Goal: Task Accomplishment & Management: Complete application form

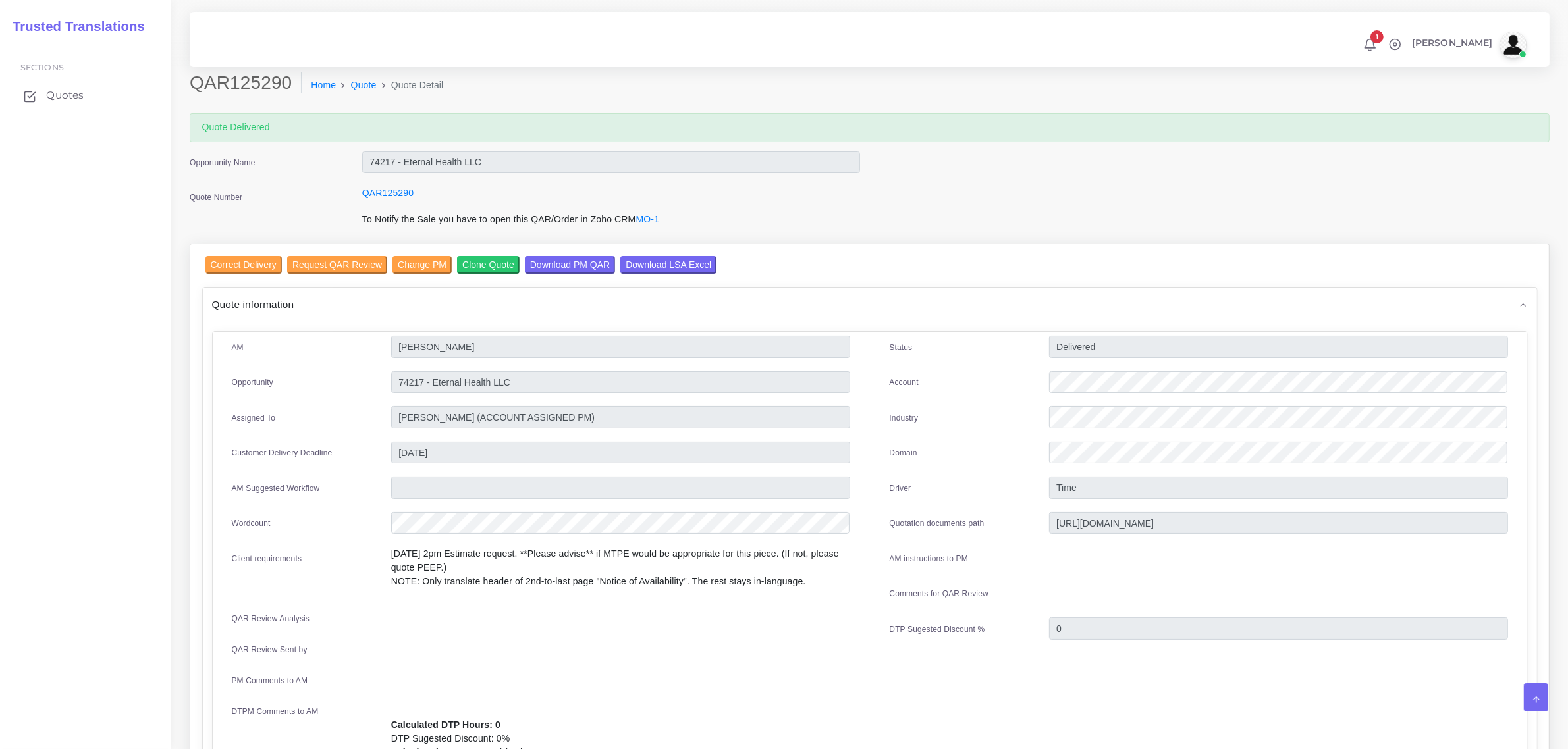
drag, startPoint x: 0, startPoint y: 0, endPoint x: 55, endPoint y: 94, distance: 108.9
click at [55, 94] on span "Quotes" at bounding box center [65, 96] width 37 height 15
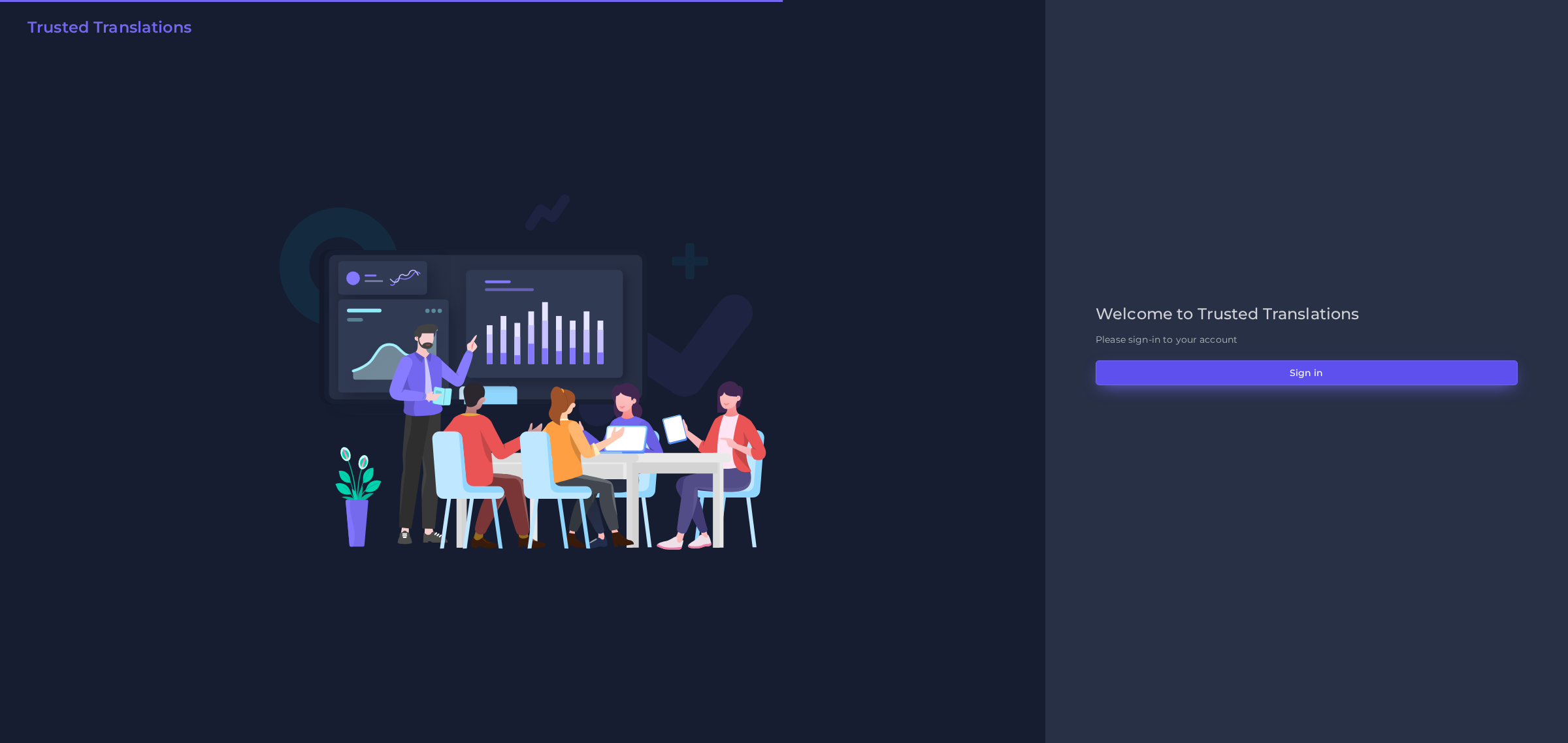
click at [1303, 367] on button "Sign in" at bounding box center [1306, 372] width 422 height 24
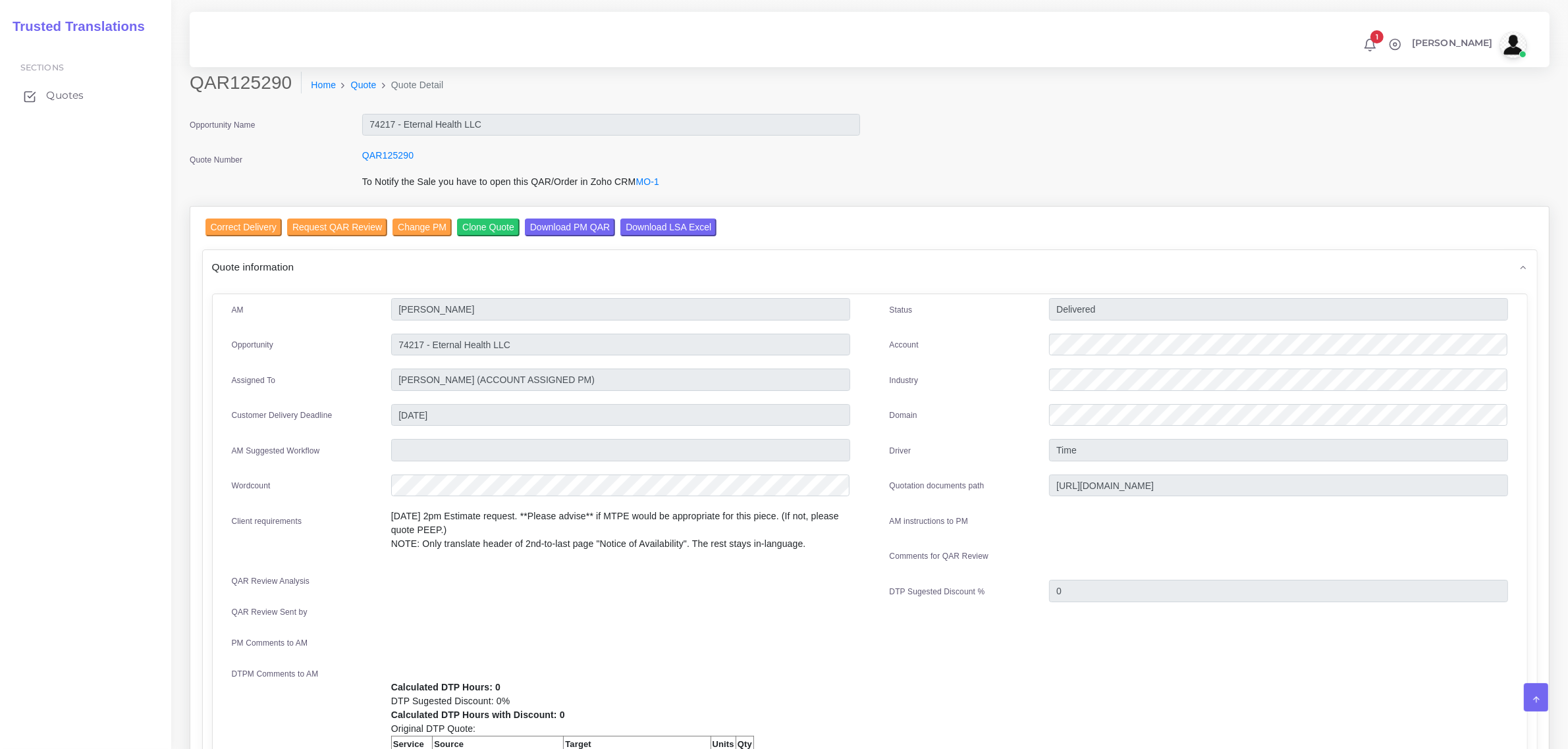
click at [73, 94] on span "Quotes" at bounding box center [65, 96] width 37 height 15
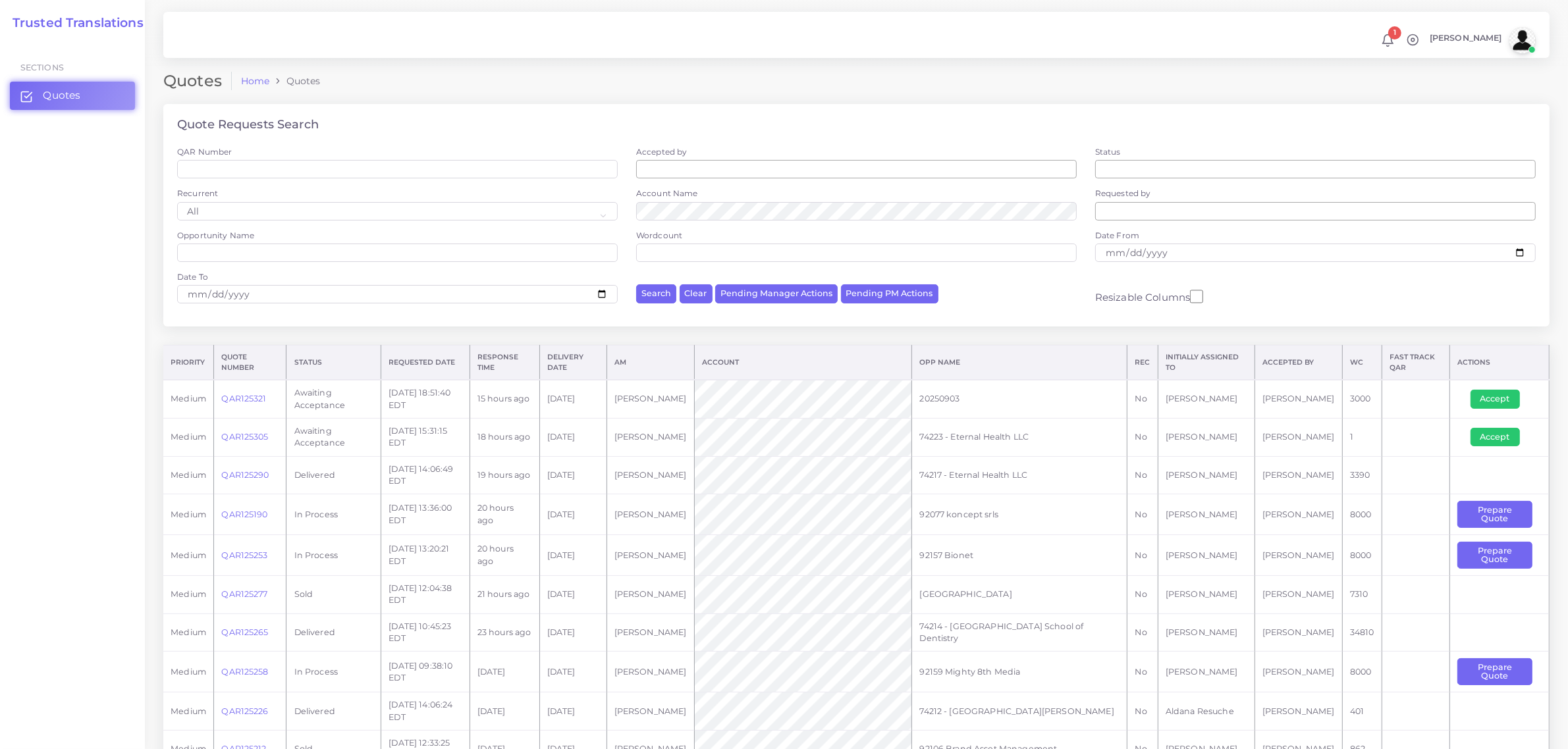
click at [244, 390] on td "QAR125321" at bounding box center [250, 399] width 73 height 38
click at [244, 399] on link "QAR125321" at bounding box center [243, 399] width 45 height 10
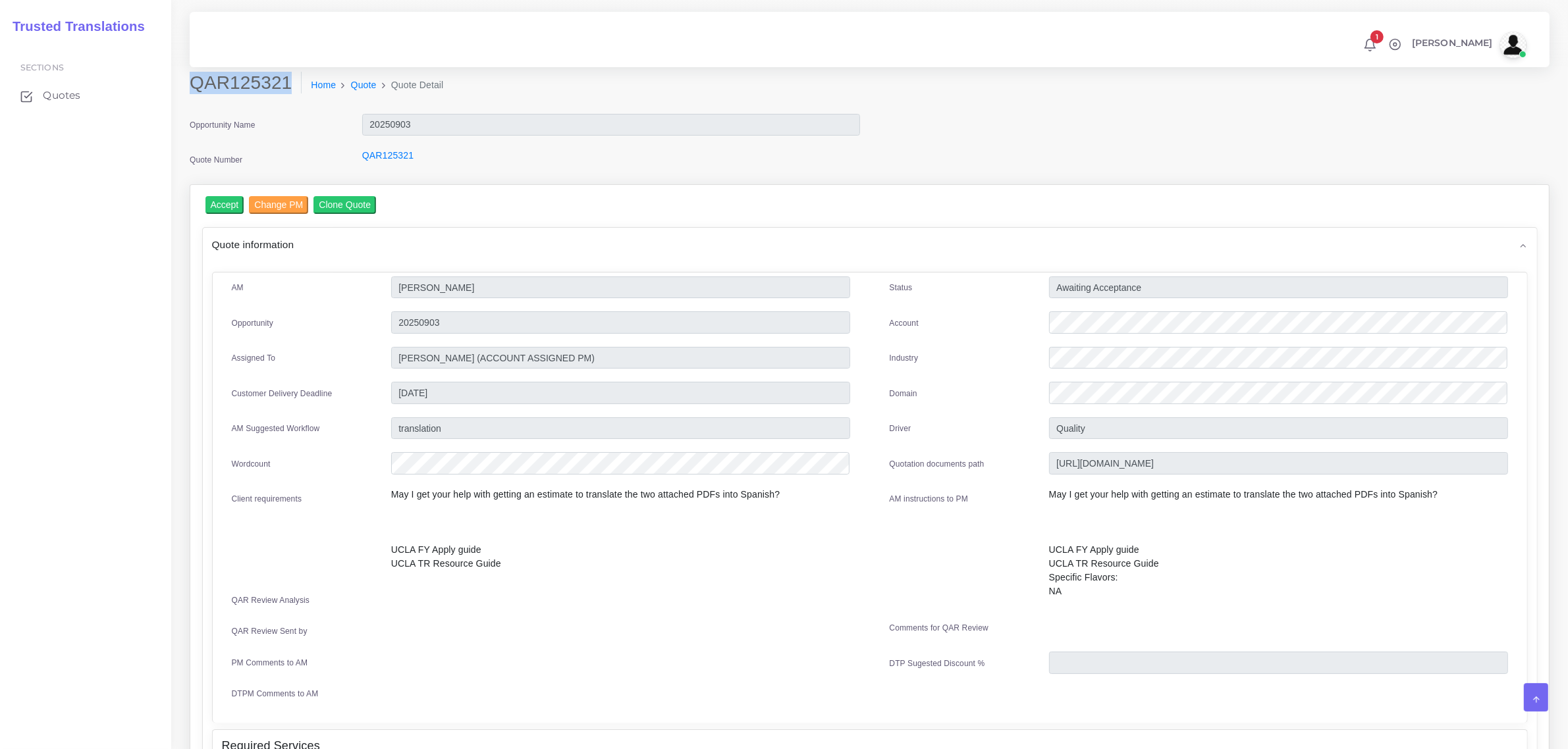
drag, startPoint x: 192, startPoint y: 77, endPoint x: 285, endPoint y: 86, distance: 93.4
click at [285, 86] on h2 "QAR125321" at bounding box center [245, 83] width 112 height 23
copy h2 "QAR125321"
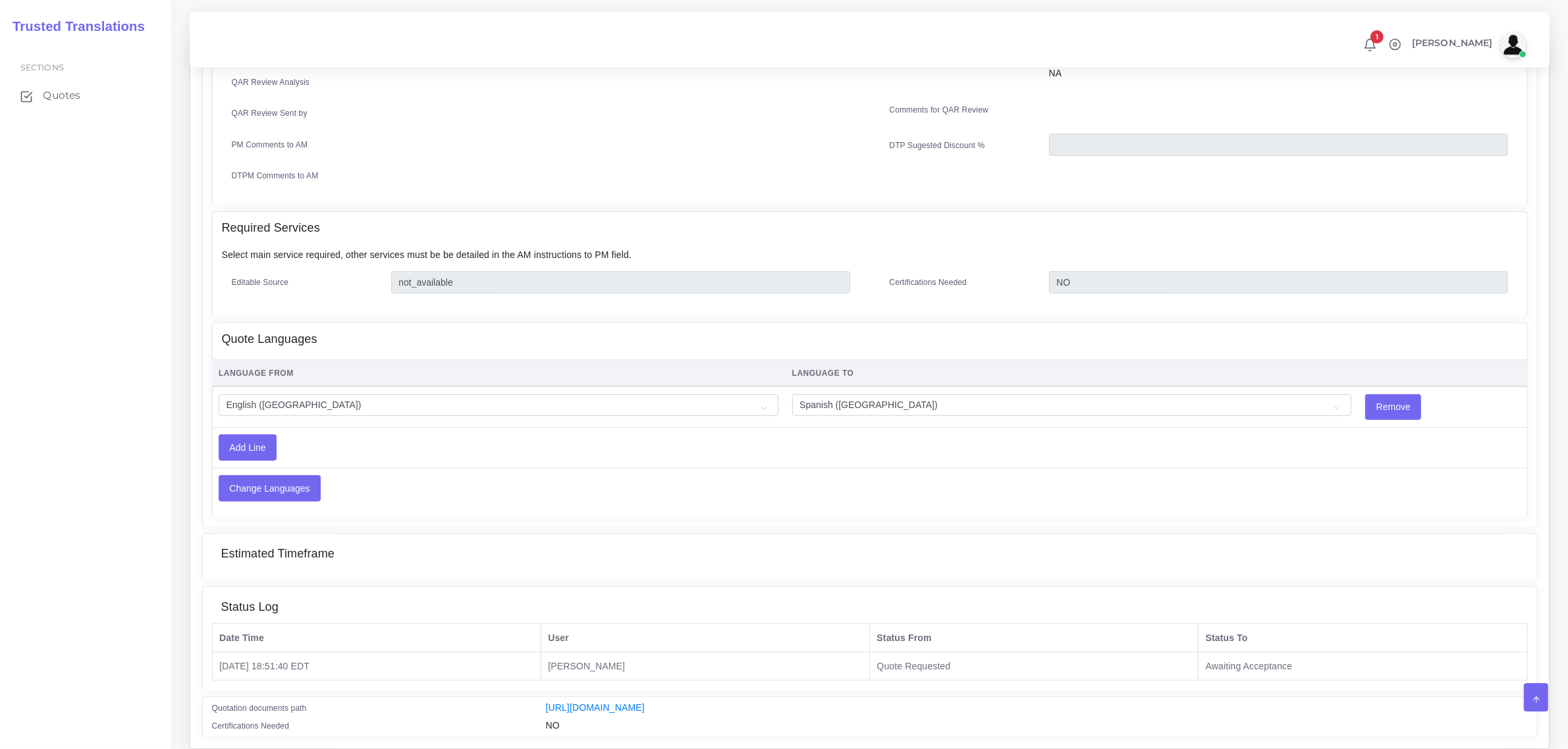
scroll to position [561, 0]
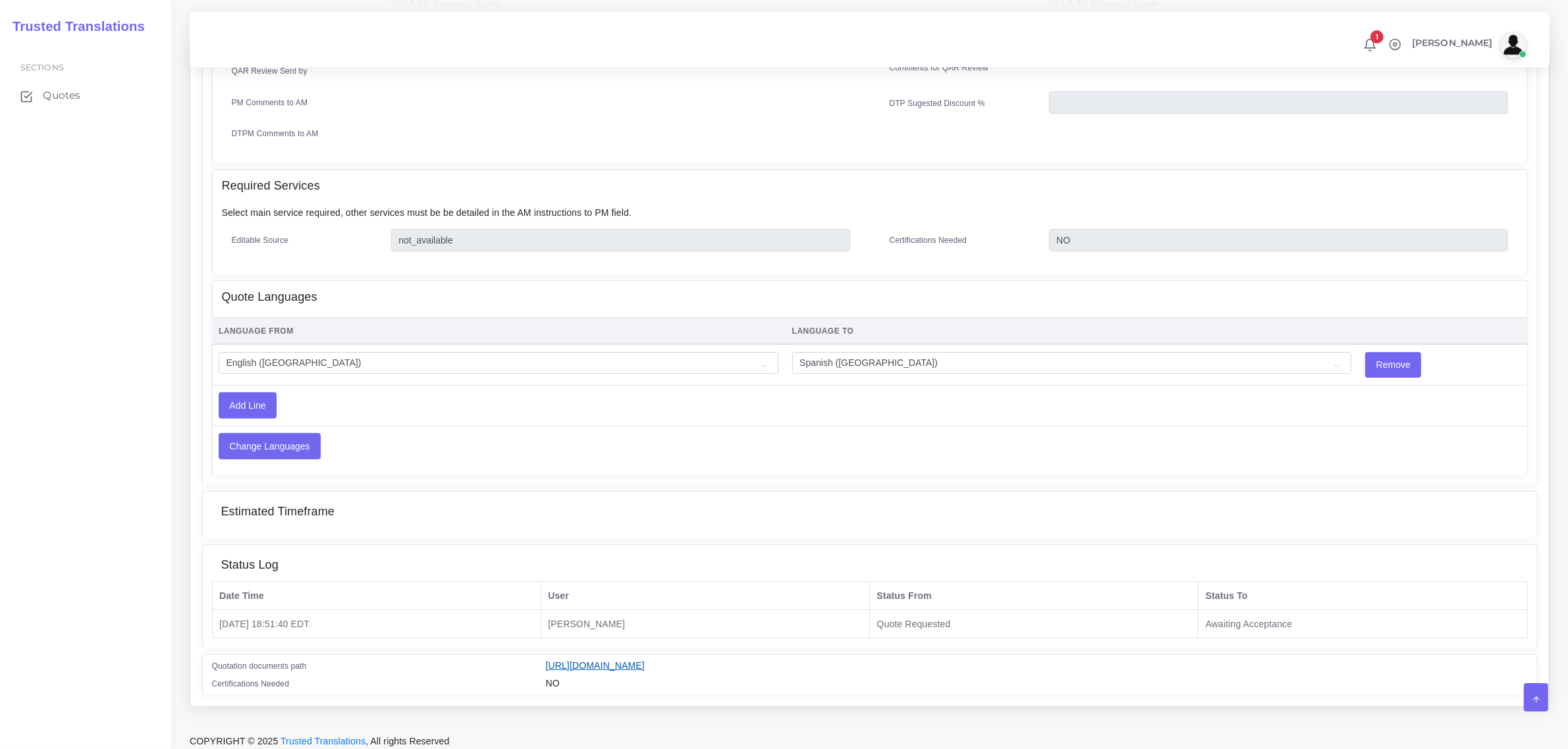
click at [645, 661] on link "https://workdrive.zoho.com/fgoh3e43b1a1fe2124b65bedd7c3c51a0e040/teams/fgoh3e43…" at bounding box center [596, 666] width 99 height 11
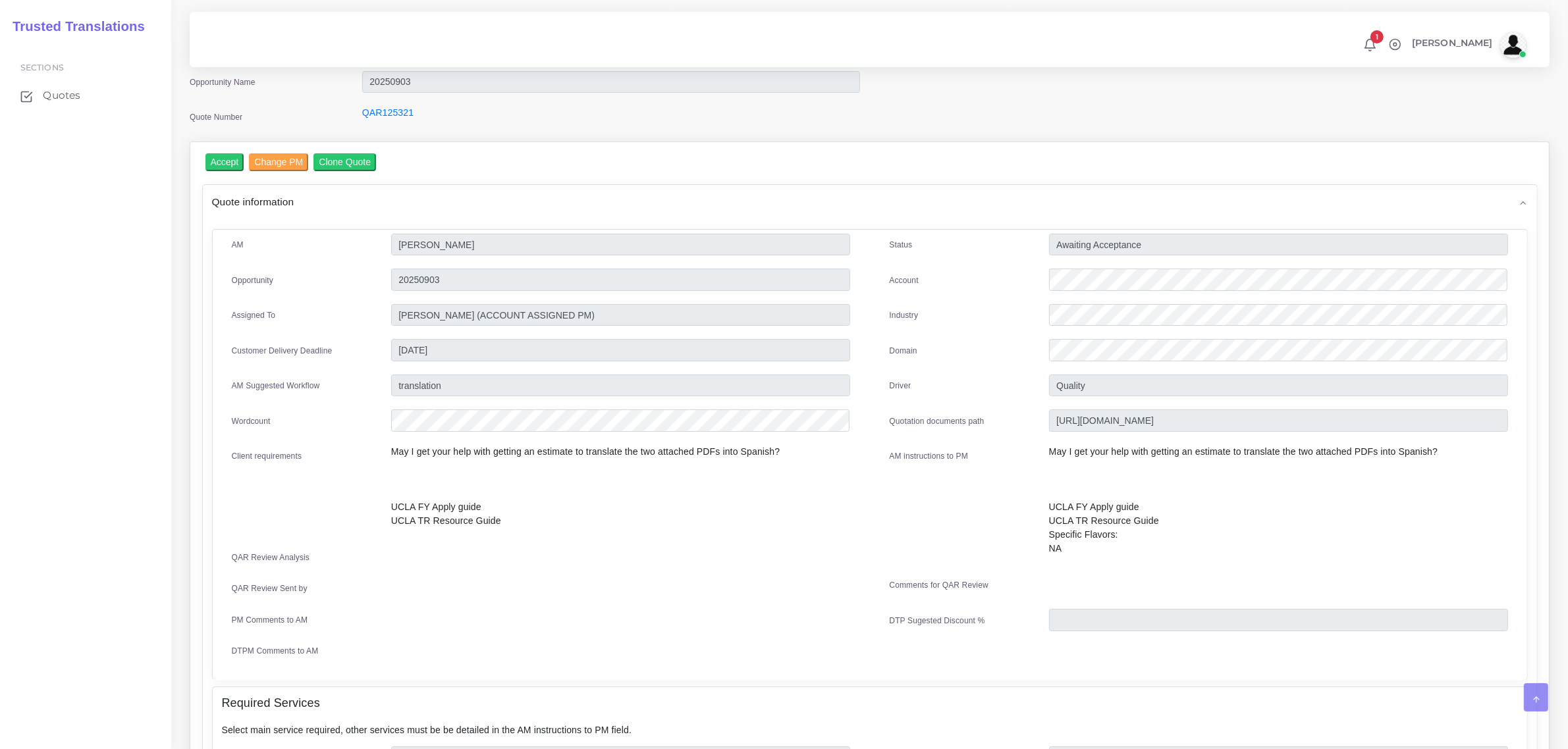
scroll to position [0, 0]
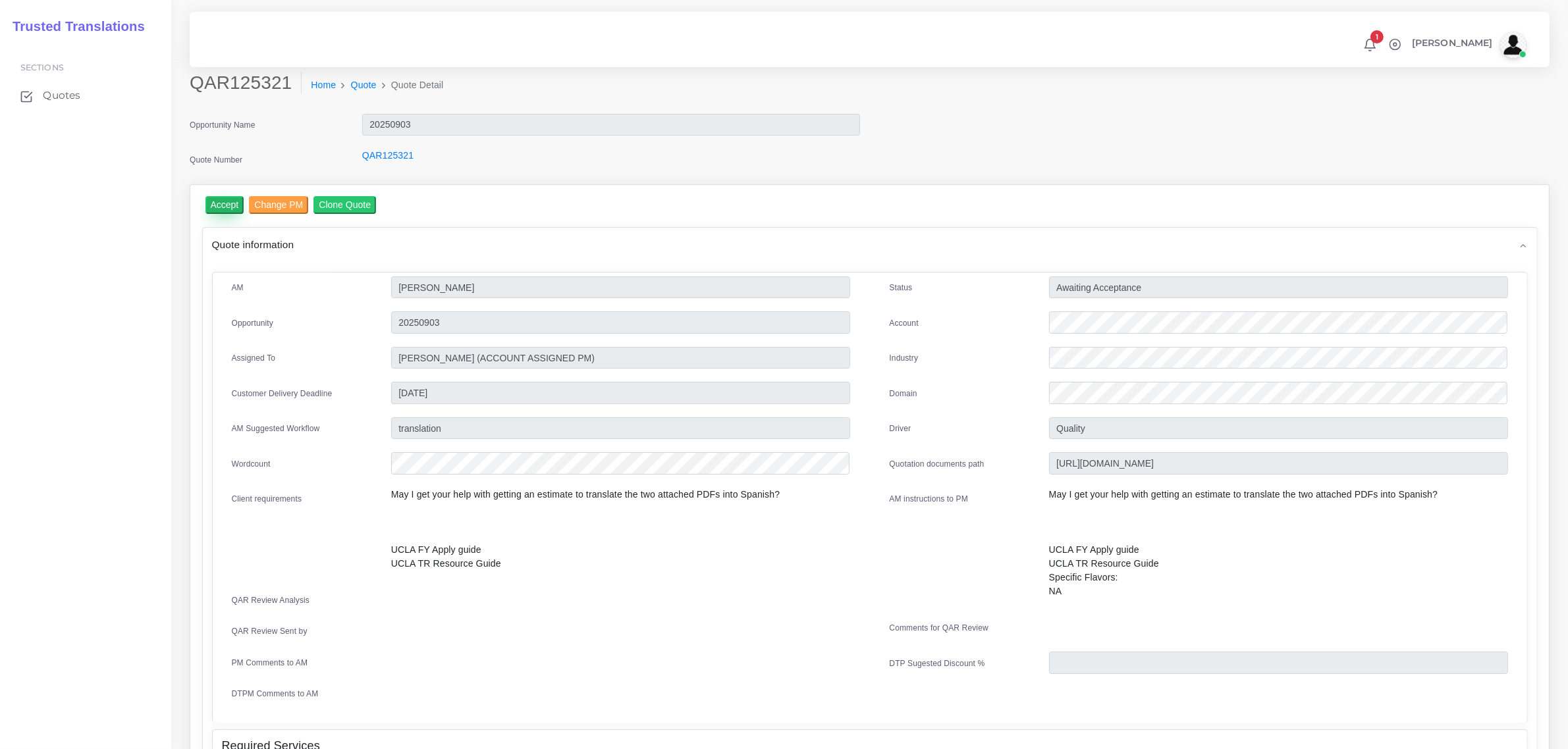
click at [219, 206] on input "Accept" at bounding box center [225, 206] width 39 height 18
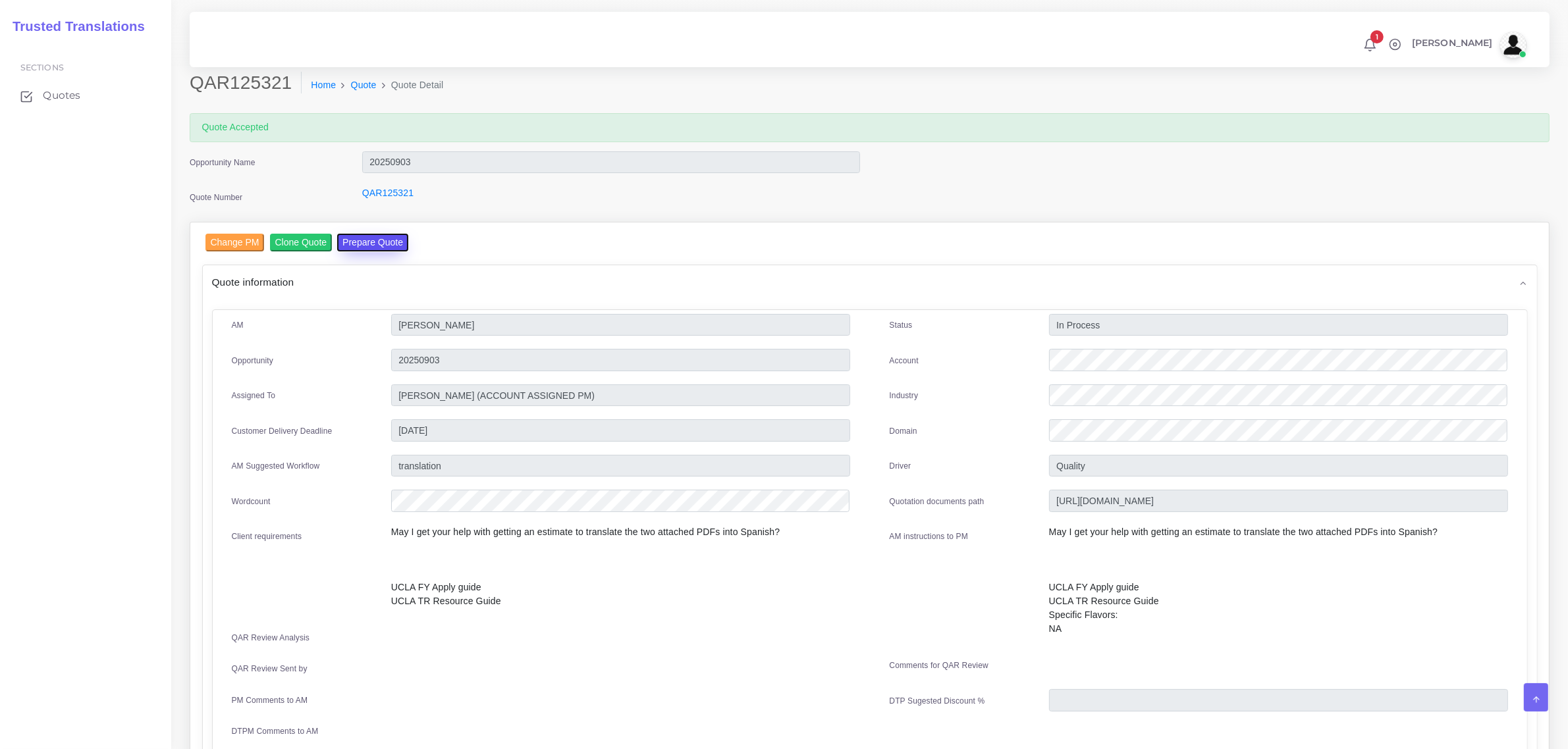
click at [366, 247] on button "Prepare Quote" at bounding box center [372, 243] width 71 height 18
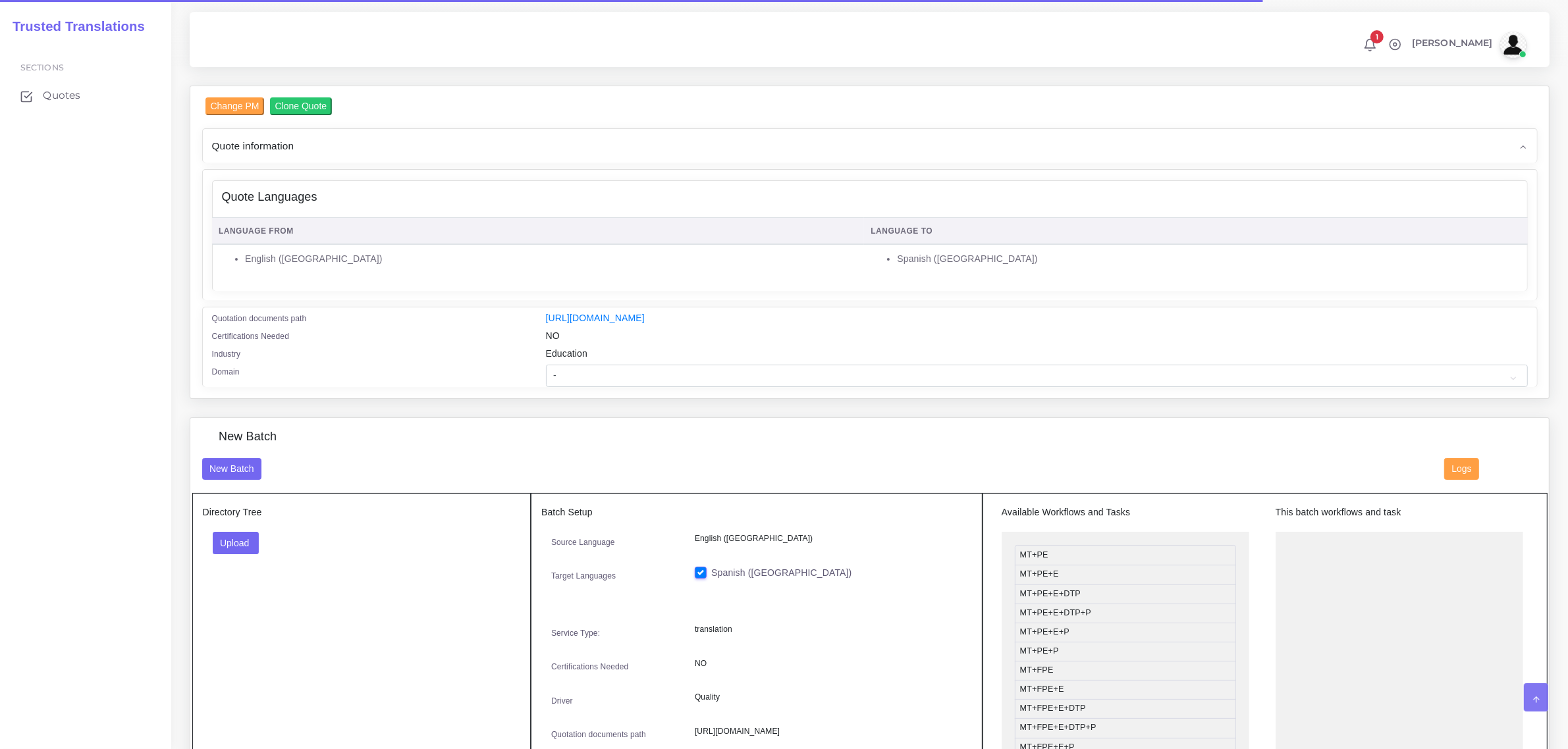
scroll to position [247, 0]
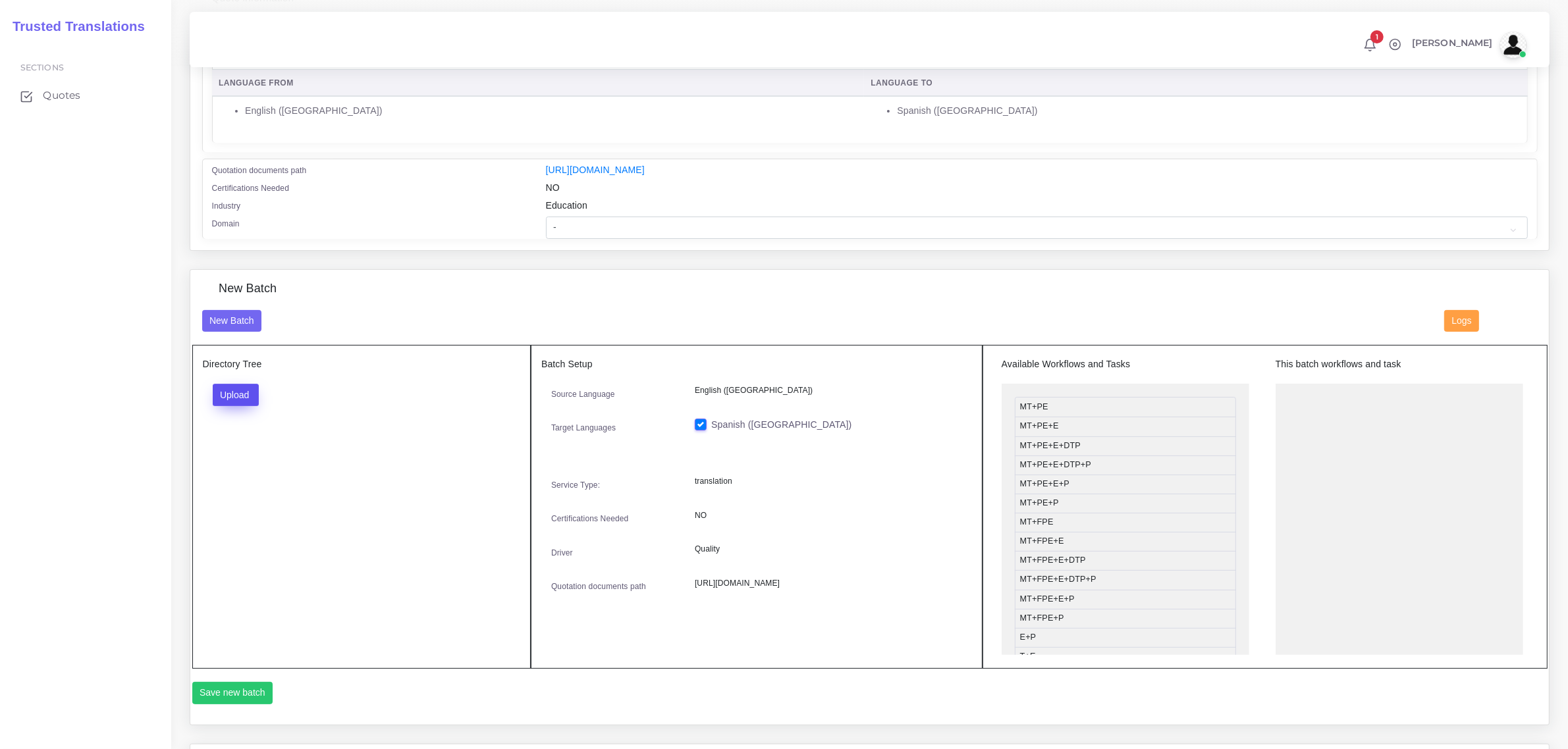
click at [241, 386] on button "Upload" at bounding box center [236, 395] width 46 height 23
click at [244, 440] on label "Files" at bounding box center [259, 445] width 91 height 16
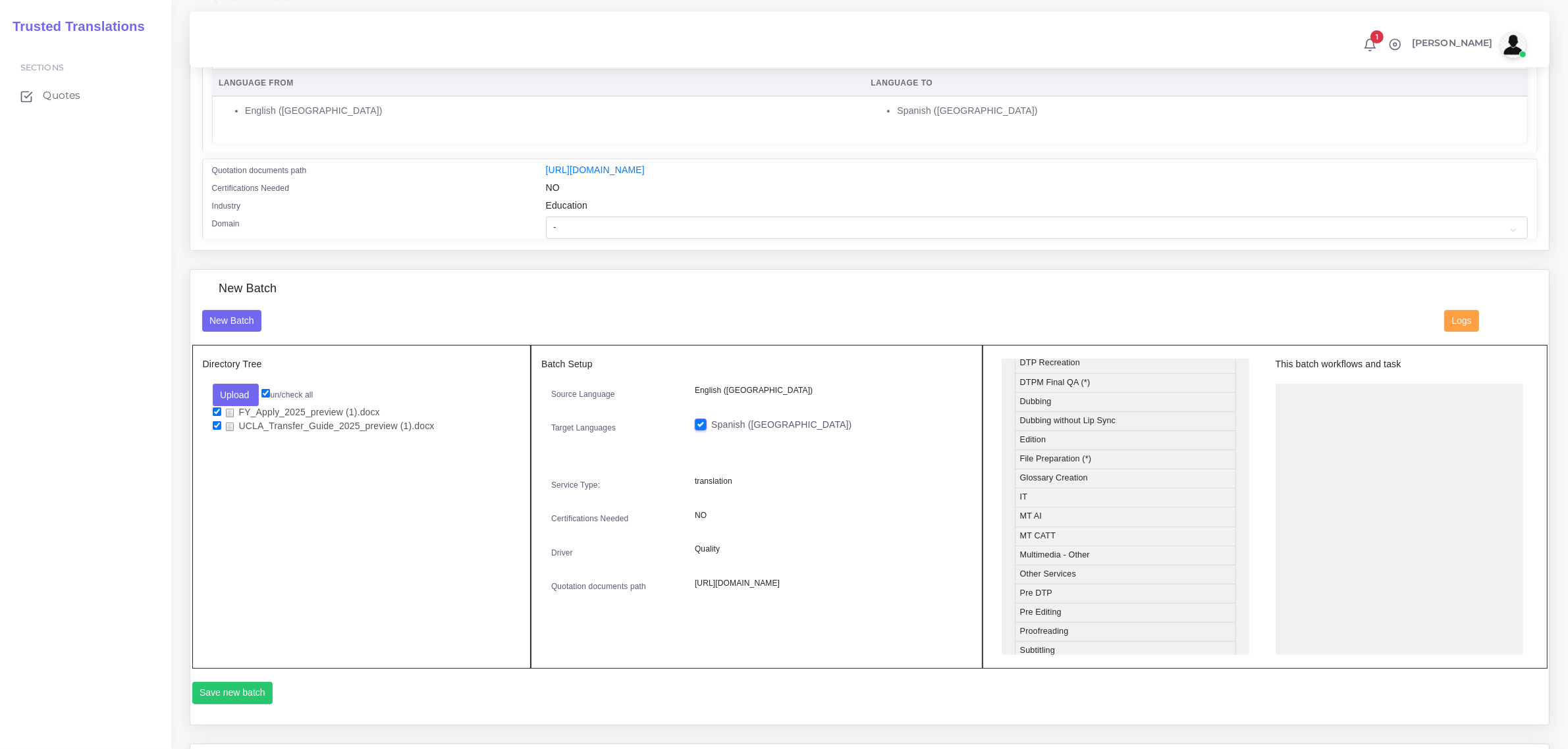
scroll to position [576, 0]
drag, startPoint x: 1092, startPoint y: 543, endPoint x: 1359, endPoint y: 389, distance: 308.2
drag, startPoint x: 1078, startPoint y: 407, endPoint x: 1354, endPoint y: 426, distance: 276.7
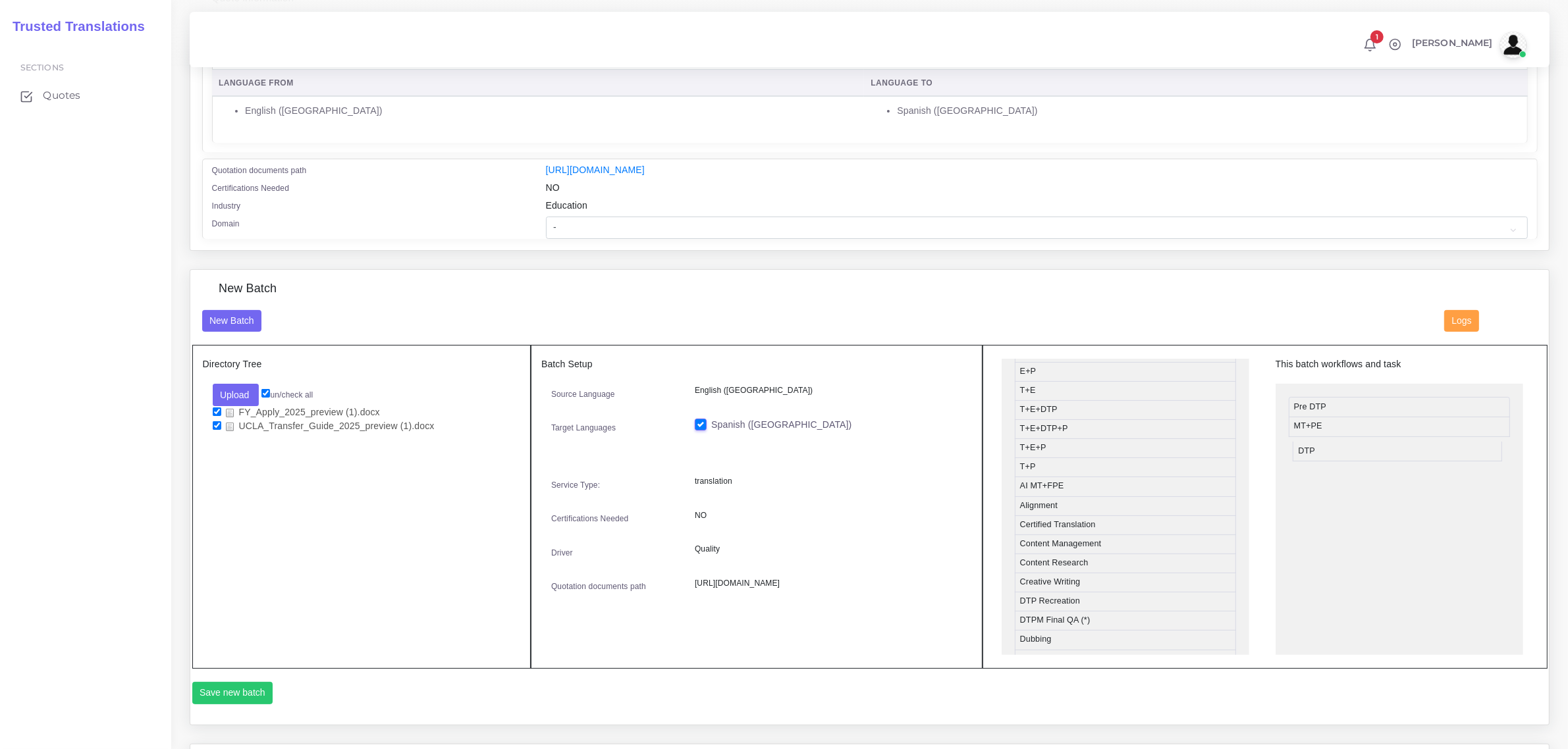
drag, startPoint x: 1084, startPoint y: 599, endPoint x: 1363, endPoint y: 445, distance: 318.7
click at [235, 694] on button "Save new batch" at bounding box center [232, 693] width 81 height 23
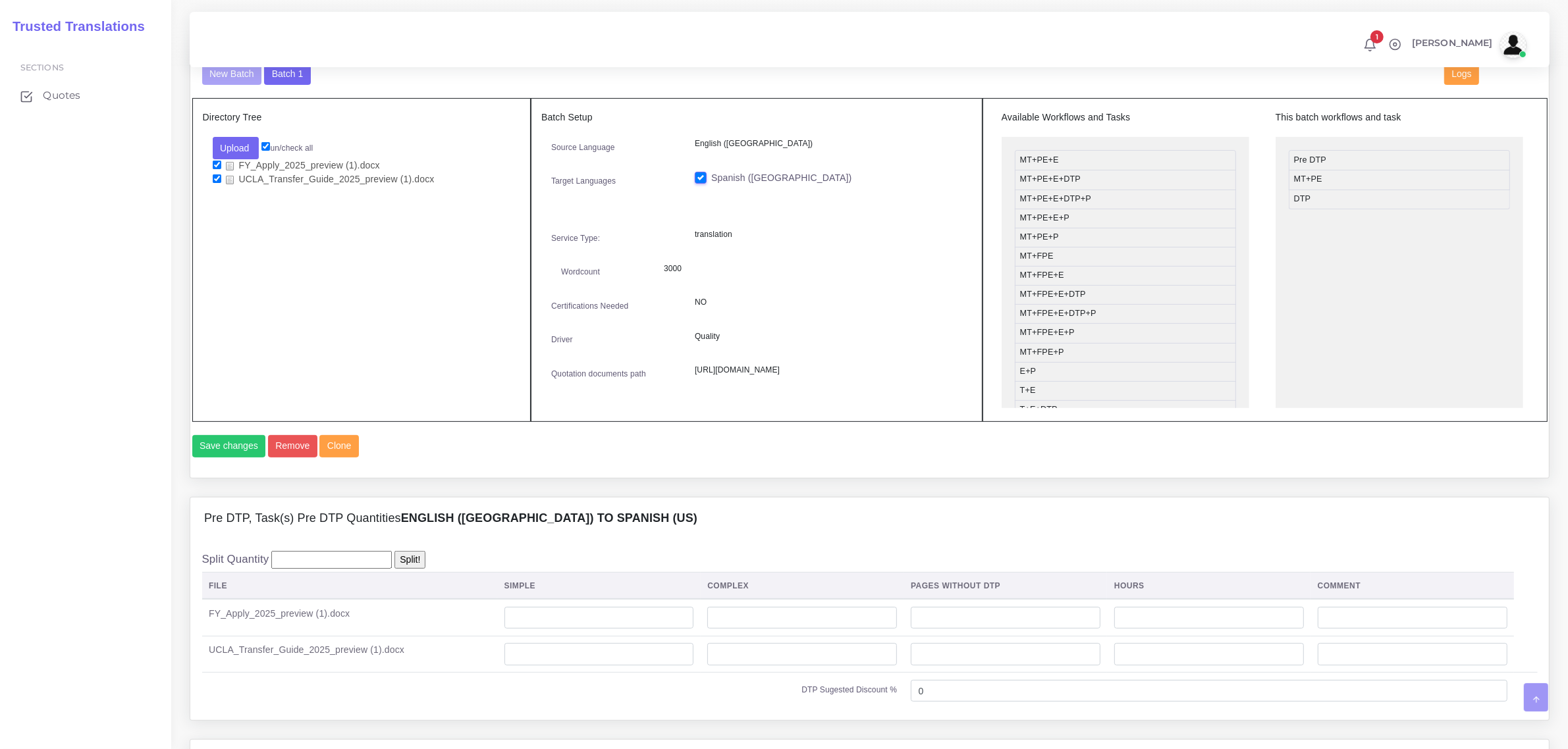
scroll to position [823, 0]
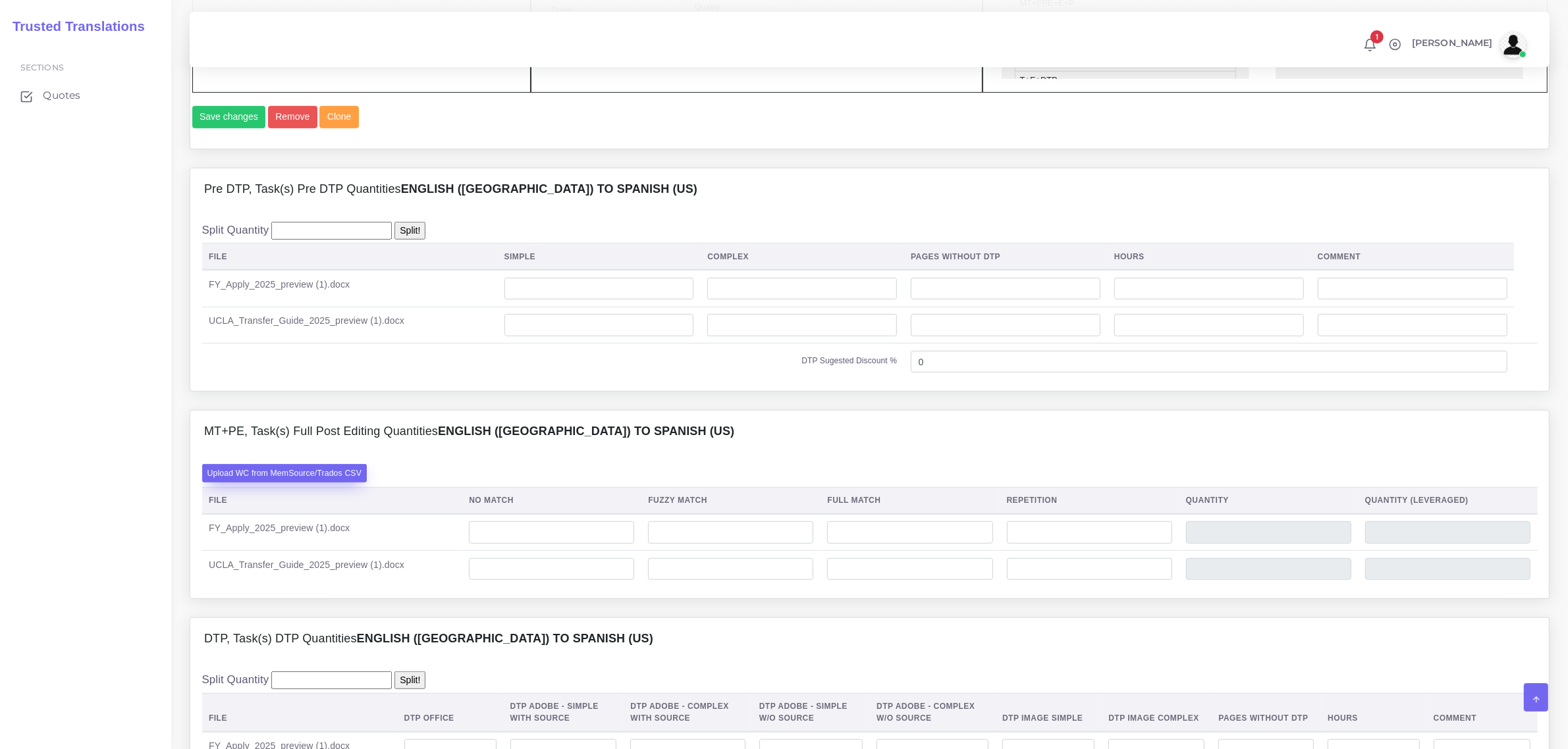
click at [334, 481] on label "Upload WC from MemSource/Trados CSV" at bounding box center [285, 473] width 166 height 18
click at [0, 0] on input "Upload WC from MemSource/Trados CSV" at bounding box center [0, 0] width 0 height 0
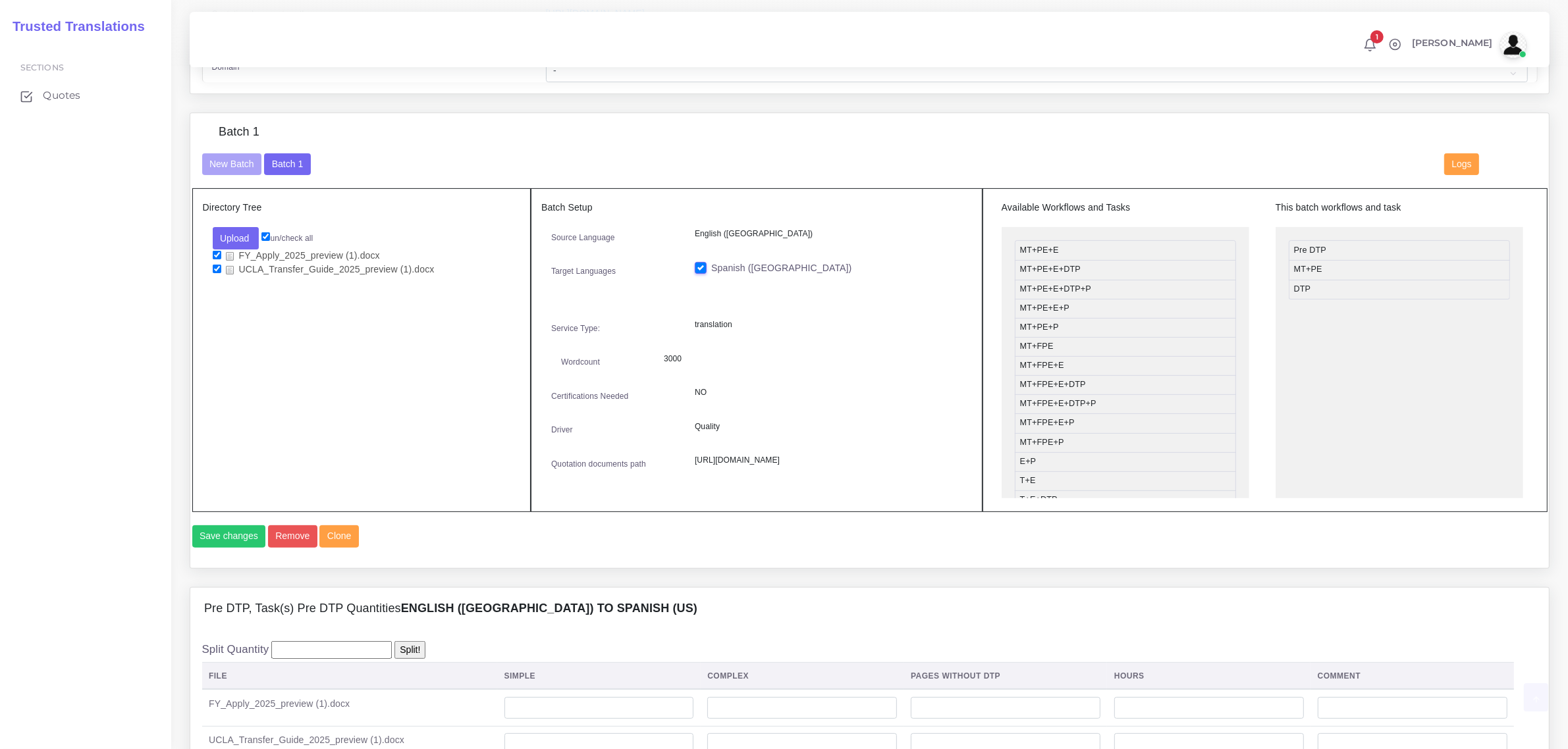
scroll to position [741, 0]
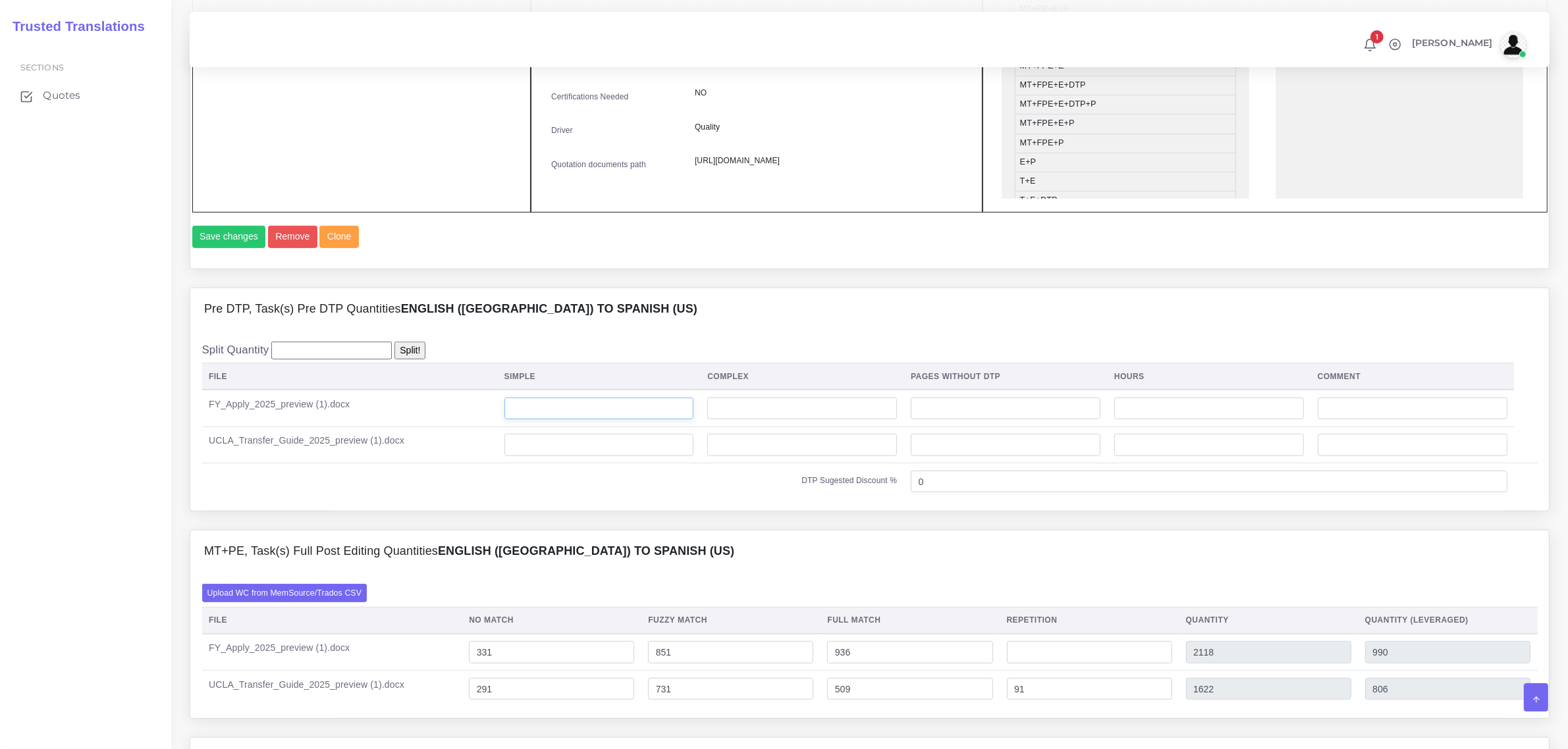
click at [539, 420] on input "number" at bounding box center [599, 409] width 189 height 23
type input "4"
drag, startPoint x: 547, startPoint y: 484, endPoint x: 548, endPoint y: 476, distance: 8.1
click at [547, 463] on td at bounding box center [599, 445] width 204 height 37
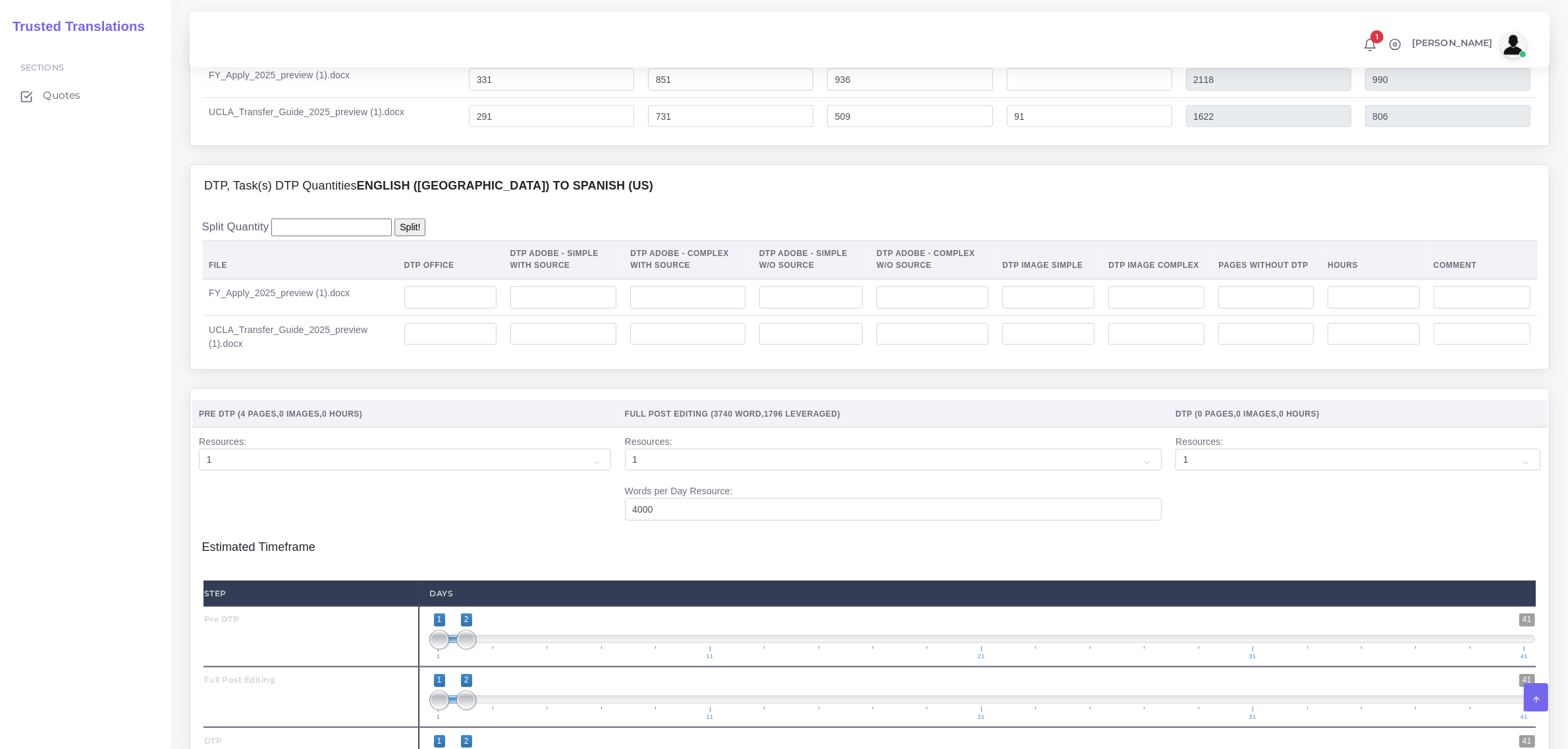
scroll to position [1317, 0]
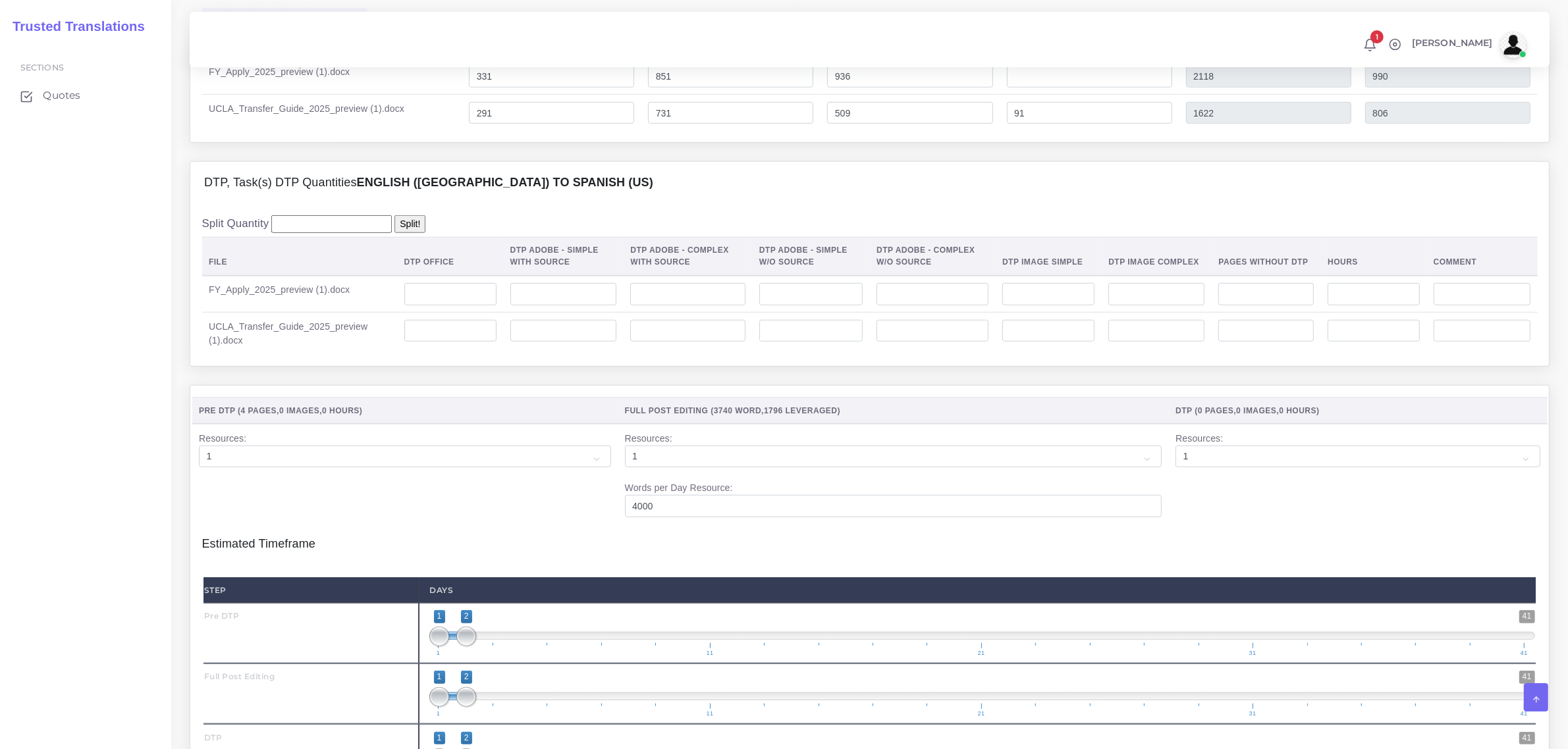
type input "4"
click at [585, 306] on input "number" at bounding box center [564, 294] width 107 height 23
type input "4"
click at [571, 342] on input "number" at bounding box center [564, 331] width 107 height 23
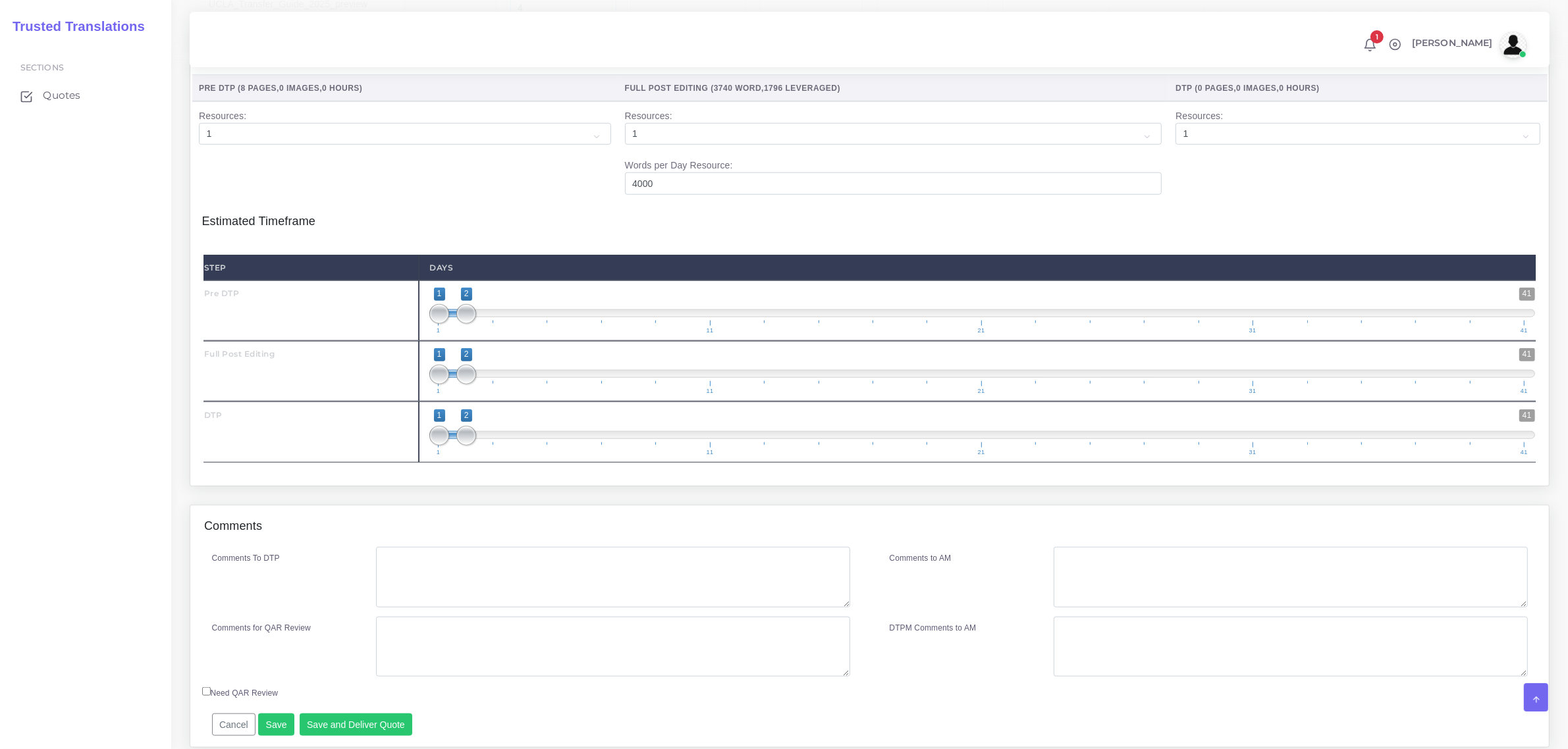
scroll to position [1645, 0]
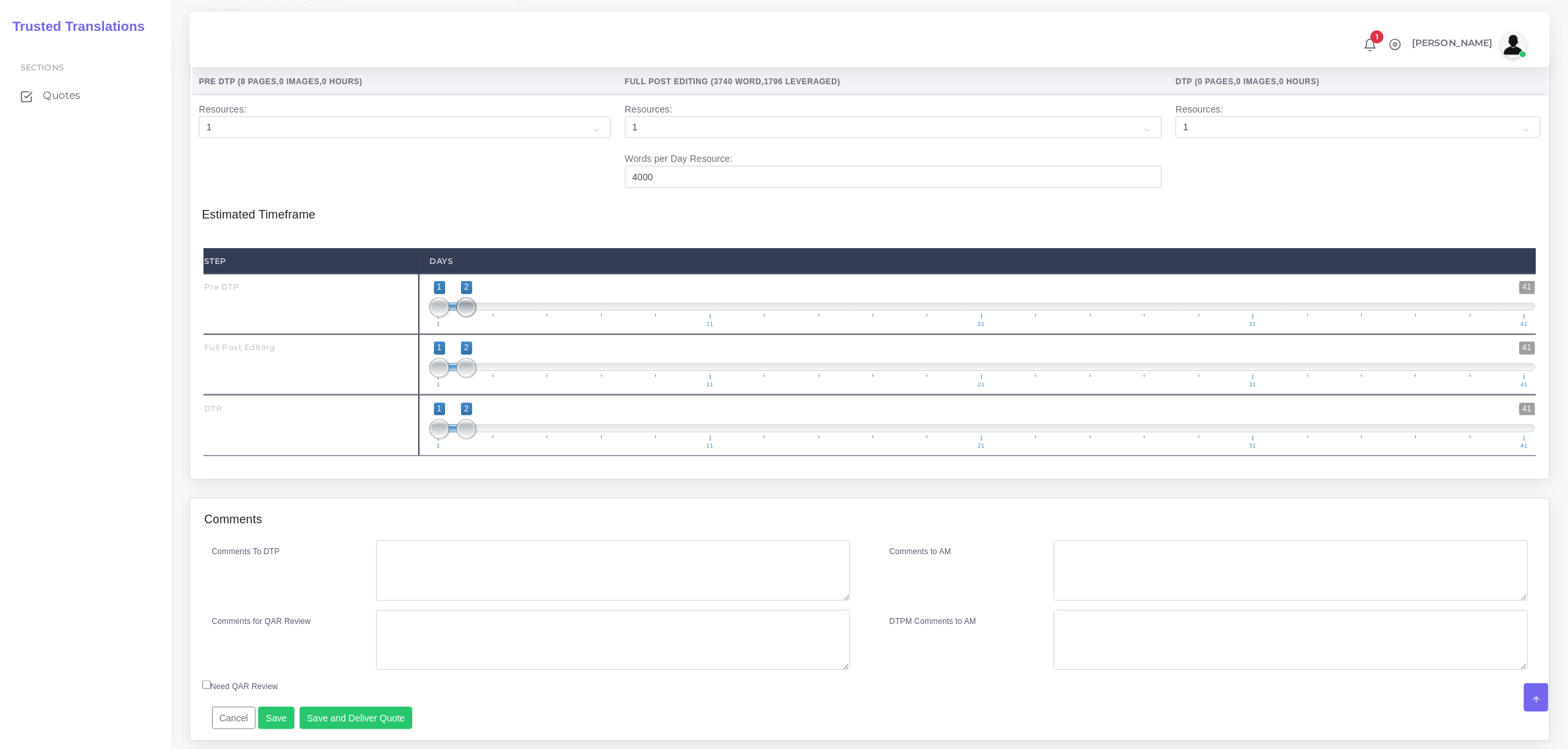
type input "4"
type input "1;1"
drag, startPoint x: 464, startPoint y: 339, endPoint x: 423, endPoint y: 387, distance: 63.1
click at [425, 334] on div "1 41 1 1 1 — 1 1 11 21 31 41 1;1" at bounding box center [983, 304] width 1127 height 61
type input "2;2"
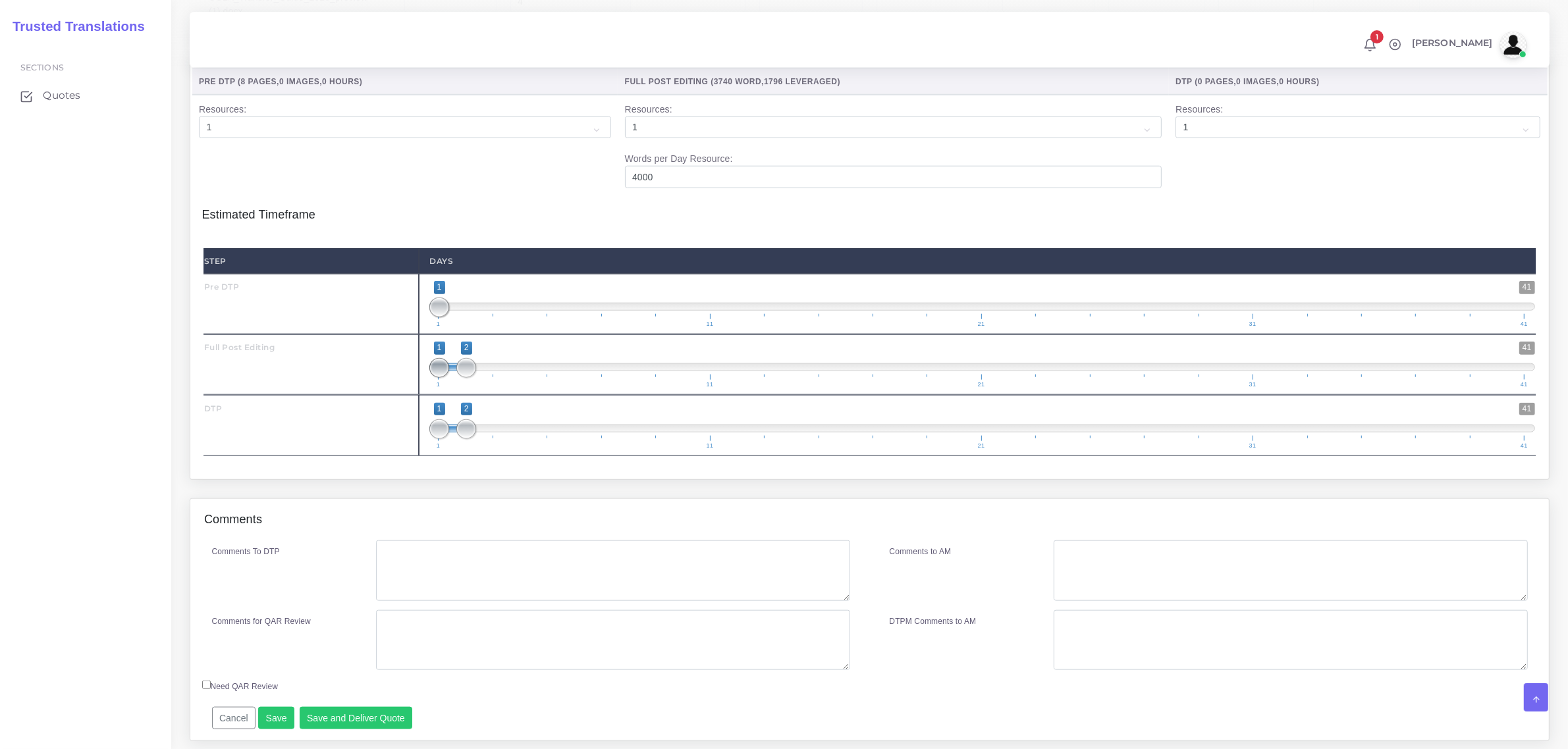
drag, startPoint x: 439, startPoint y: 395, endPoint x: 474, endPoint y: 440, distance: 57.0
click at [478, 423] on div "Step Days Pre DTP 1 41 1 1 1 — 1 1 11 21 31 41 1;1" at bounding box center [870, 352] width 1332 height 208
drag, startPoint x: 465, startPoint y: 461, endPoint x: 475, endPoint y: 475, distance: 17.2
click at [484, 449] on span "1 41 1 3 1 — 3 1 11 21 31 41" at bounding box center [983, 426] width 1106 height 46
type input "3;3"
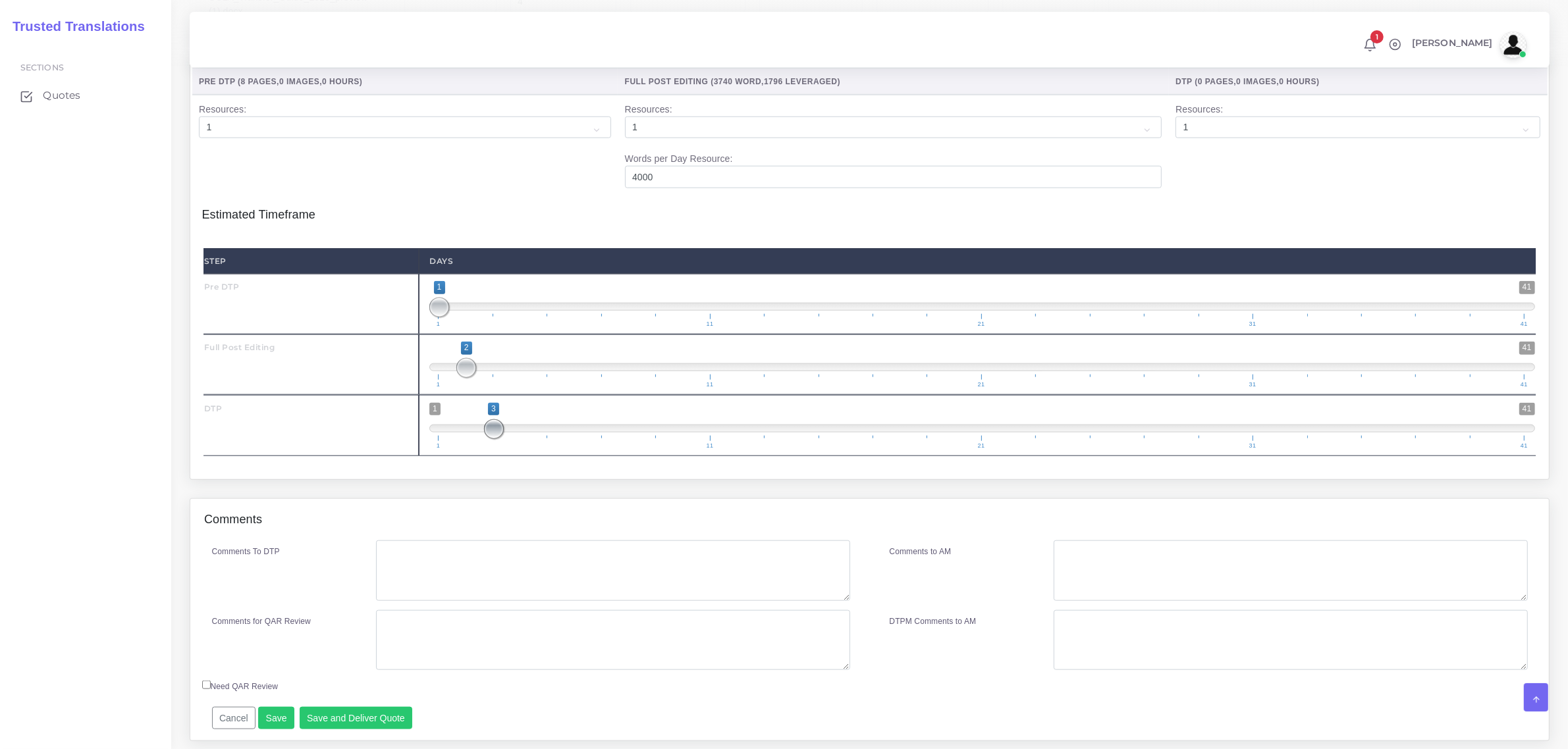
drag, startPoint x: 439, startPoint y: 461, endPoint x: 494, endPoint y: 458, distance: 55.1
click at [494, 439] on span at bounding box center [494, 430] width 20 height 20
click at [450, 587] on textarea "Comments To DTP" at bounding box center [613, 571] width 473 height 61
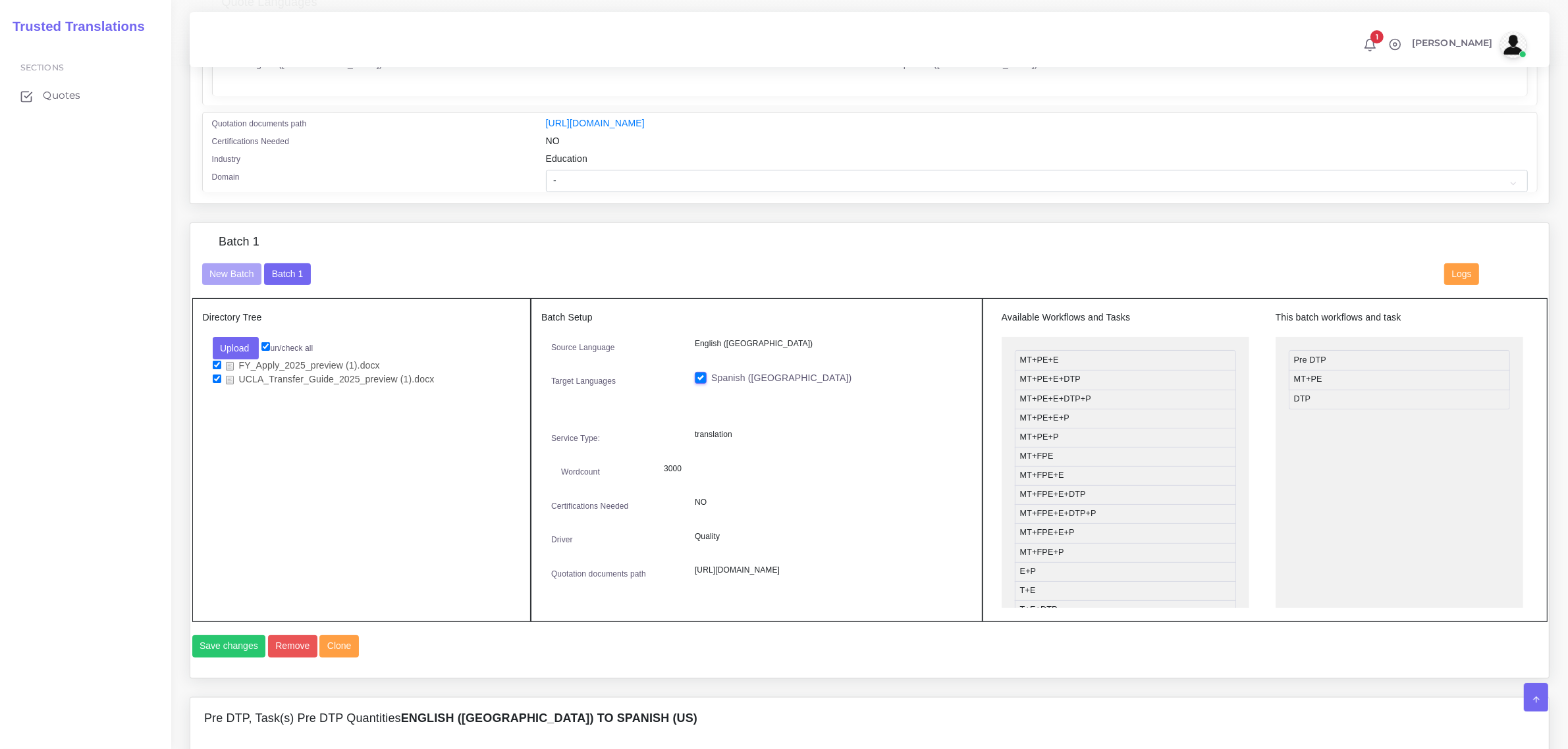
scroll to position [329, 0]
type textarea "no specific instructions."
click at [568, 179] on select "- Advertising and Media Agriculture, Forestry and Fishing Architecture, Buildin…" at bounding box center [1037, 183] width 983 height 23
select select "Education"
click at [546, 172] on select "- Advertising and Media Agriculture, Forestry and Fishing Architecture, Buildin…" at bounding box center [1037, 183] width 983 height 23
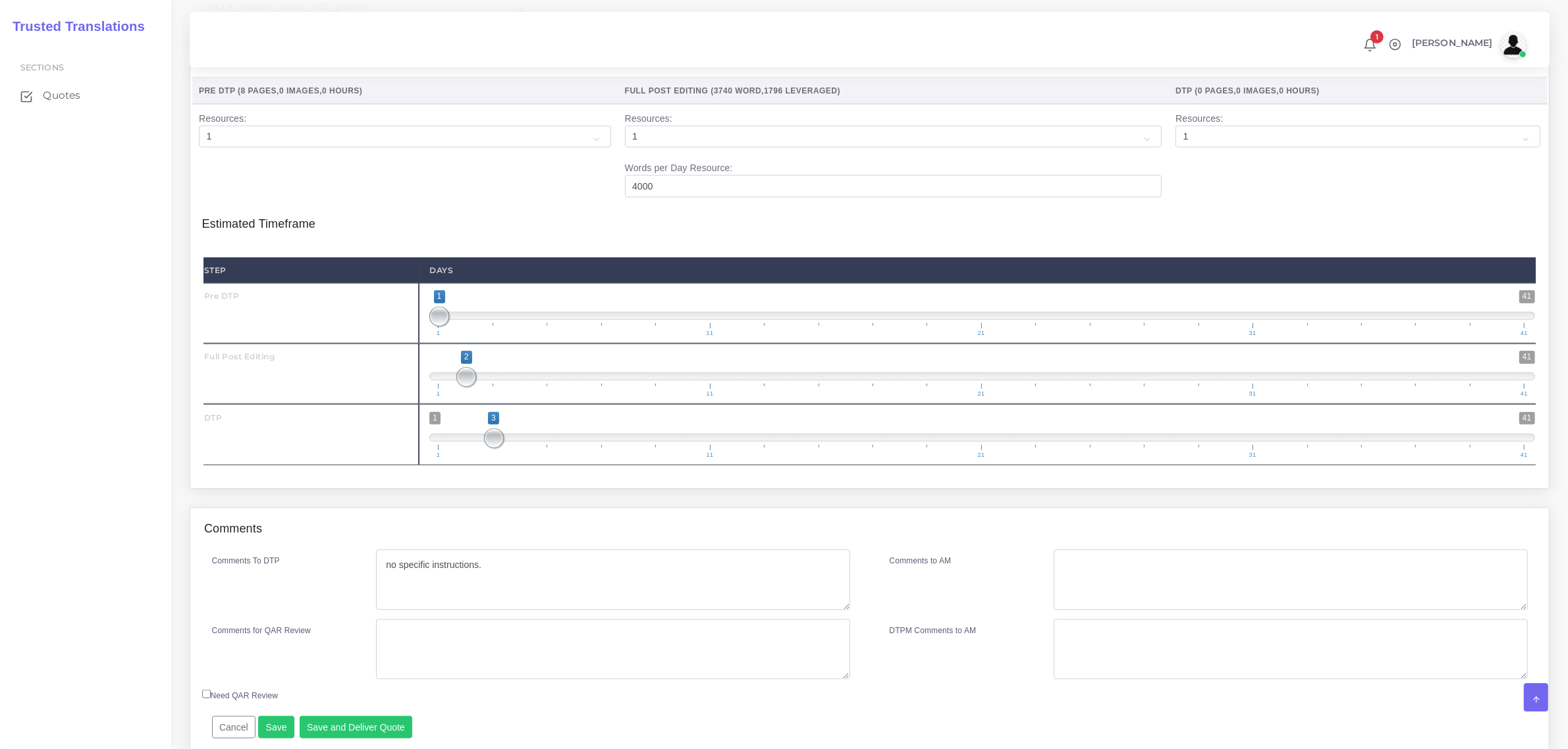
scroll to position [1717, 0]
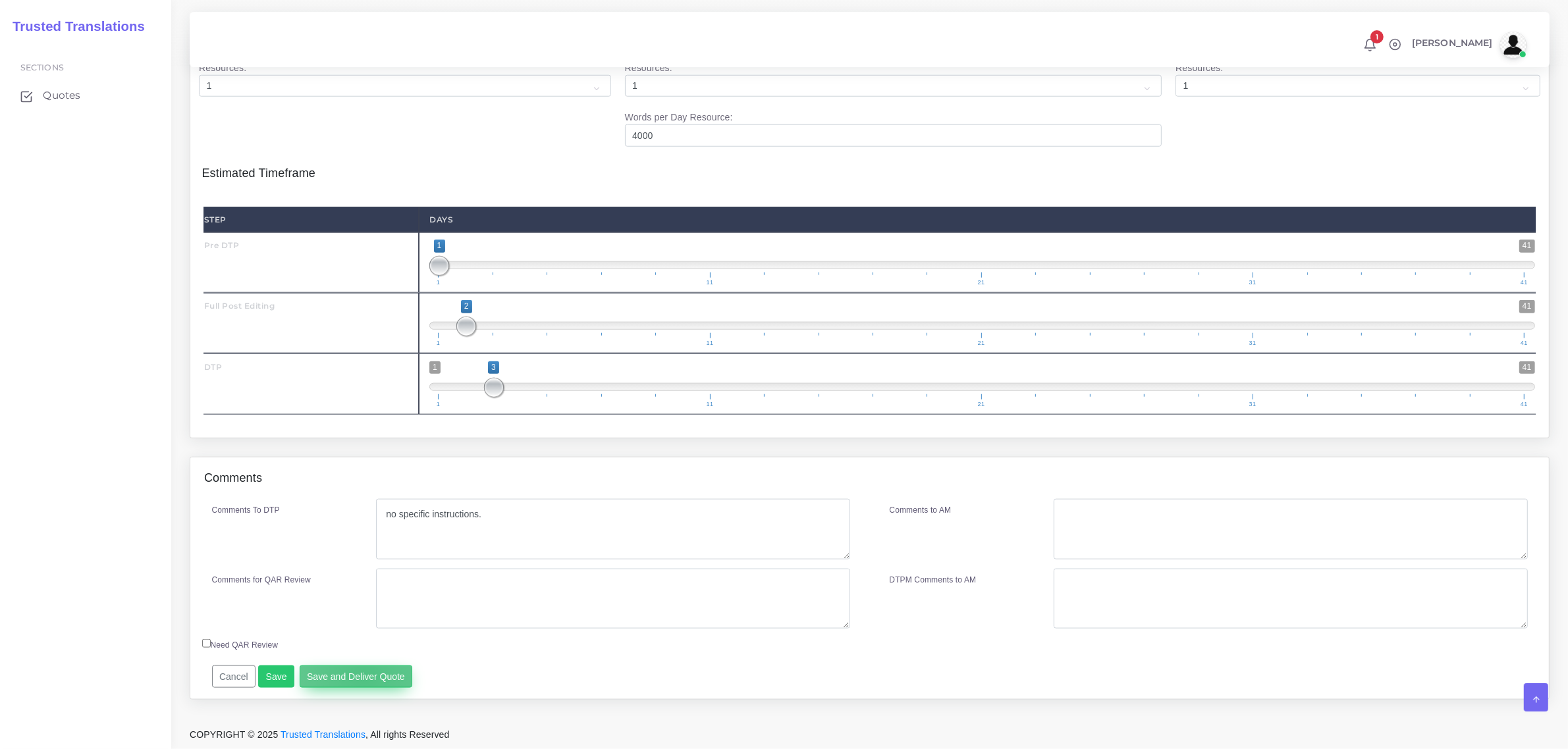
click at [361, 676] on button "Save and Deliver Quote" at bounding box center [356, 676] width 113 height 23
